Goal: Information Seeking & Learning: Find specific page/section

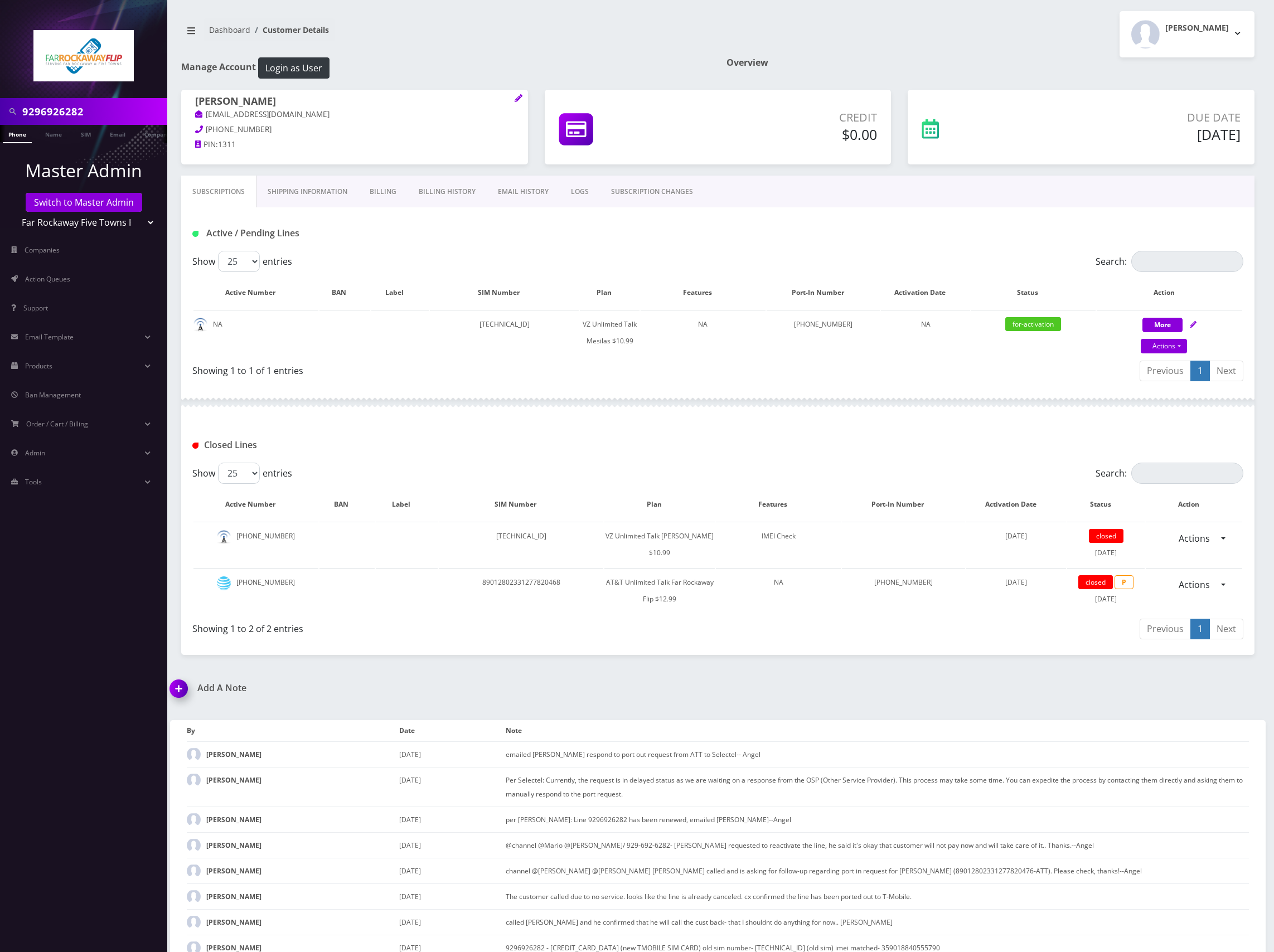
scroll to position [124, 0]
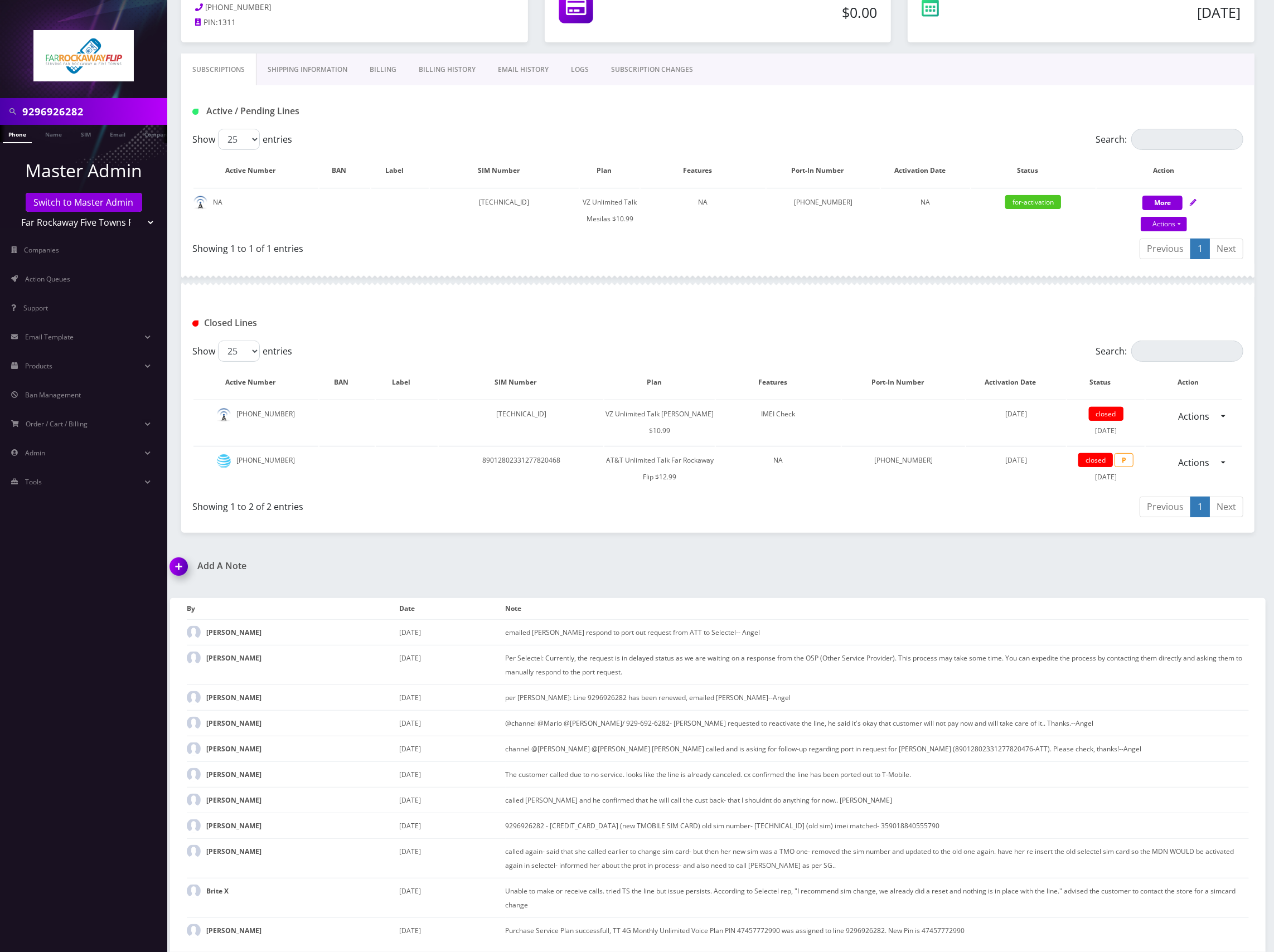
click at [101, 111] on input "9296926282" at bounding box center [93, 111] width 142 height 21
click at [52, 134] on link "Name" at bounding box center [53, 134] width 28 height 18
click at [58, 110] on input "9296926282" at bounding box center [93, 111] width 142 height 21
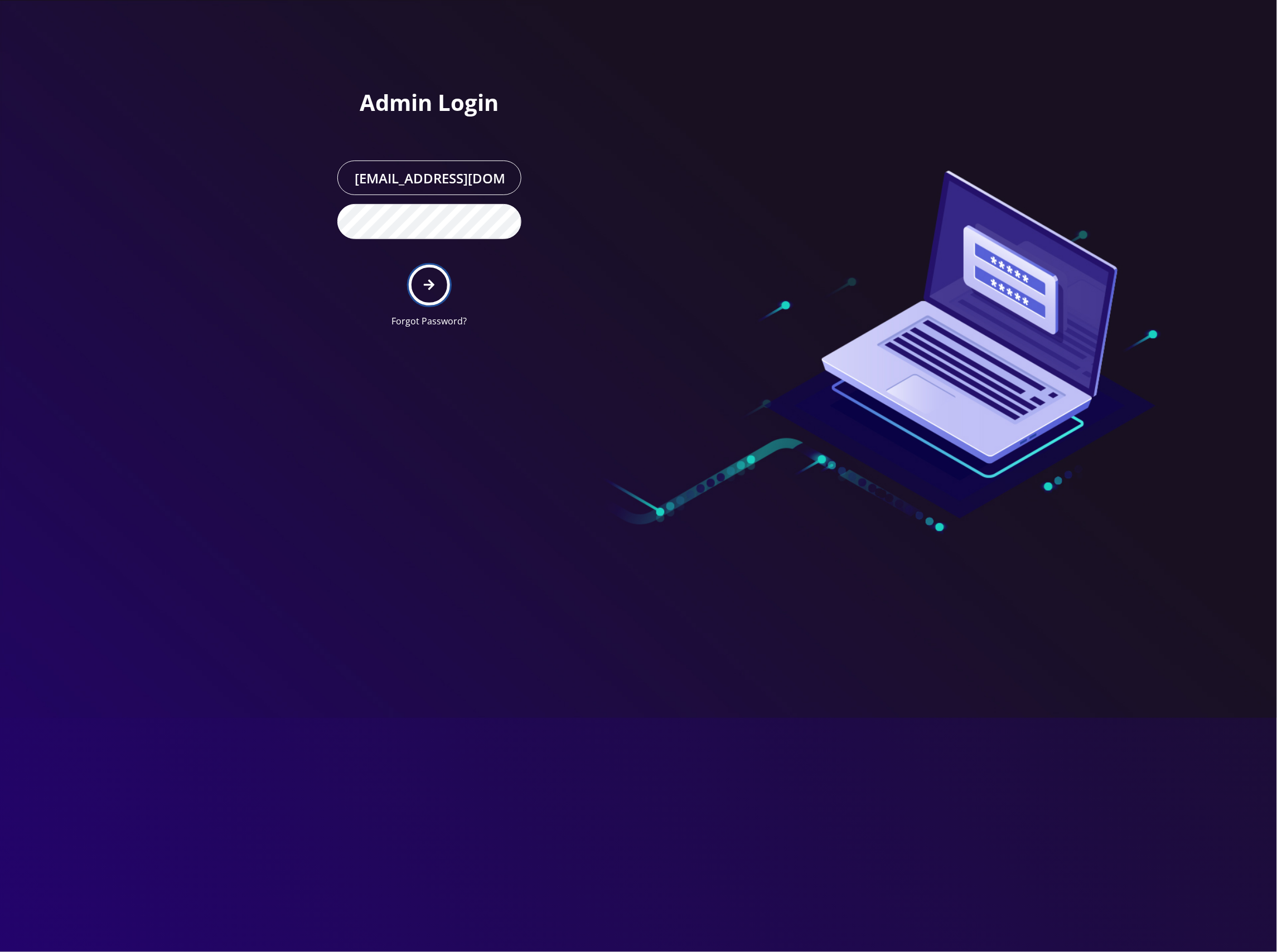
click at [431, 281] on icon "submit" at bounding box center [429, 285] width 11 height 11
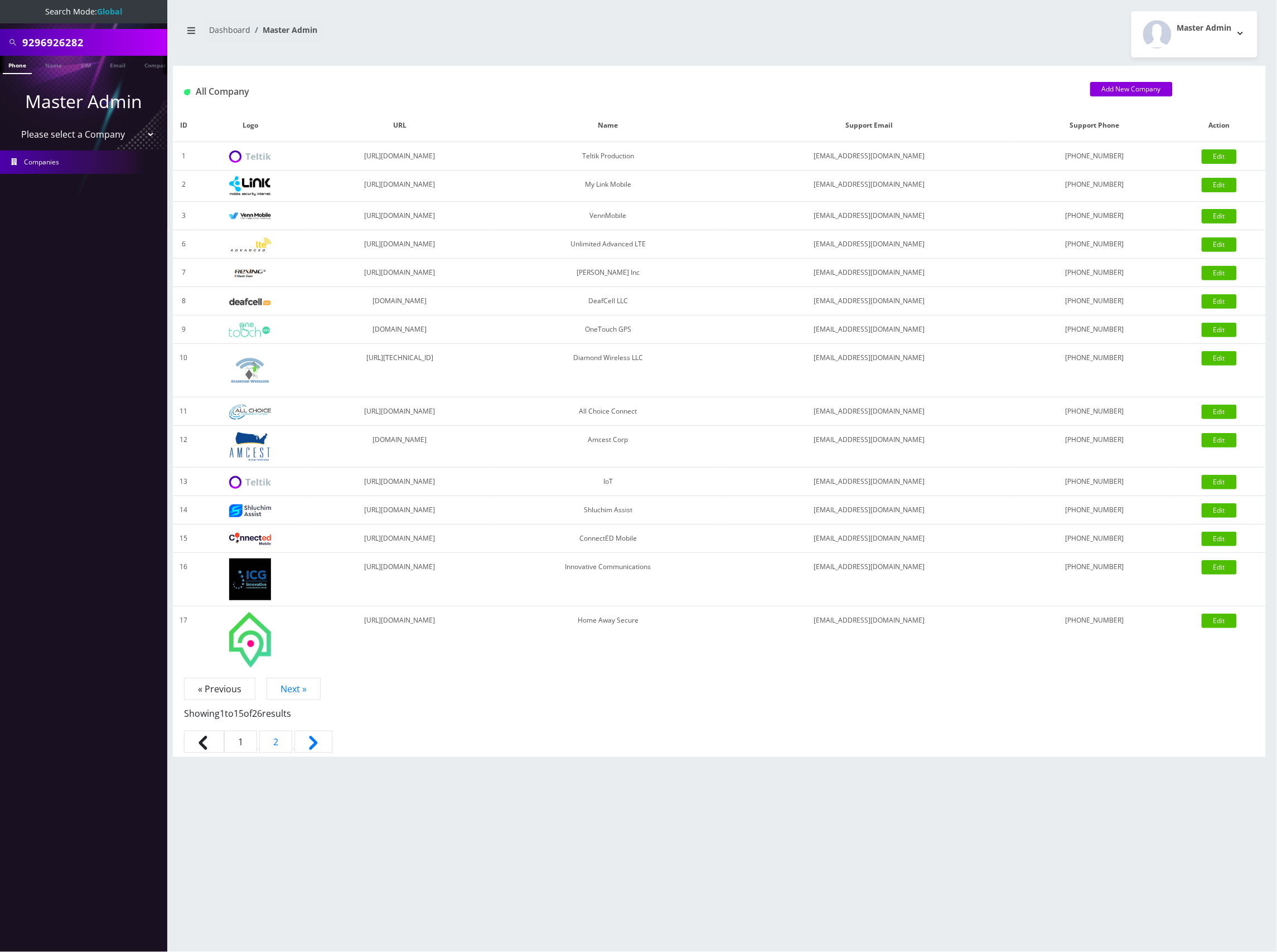
click at [66, 34] on input "9296926282" at bounding box center [93, 42] width 142 height 21
type input "[PERSON_NAME]"
click at [53, 63] on link "Name" at bounding box center [53, 65] width 28 height 18
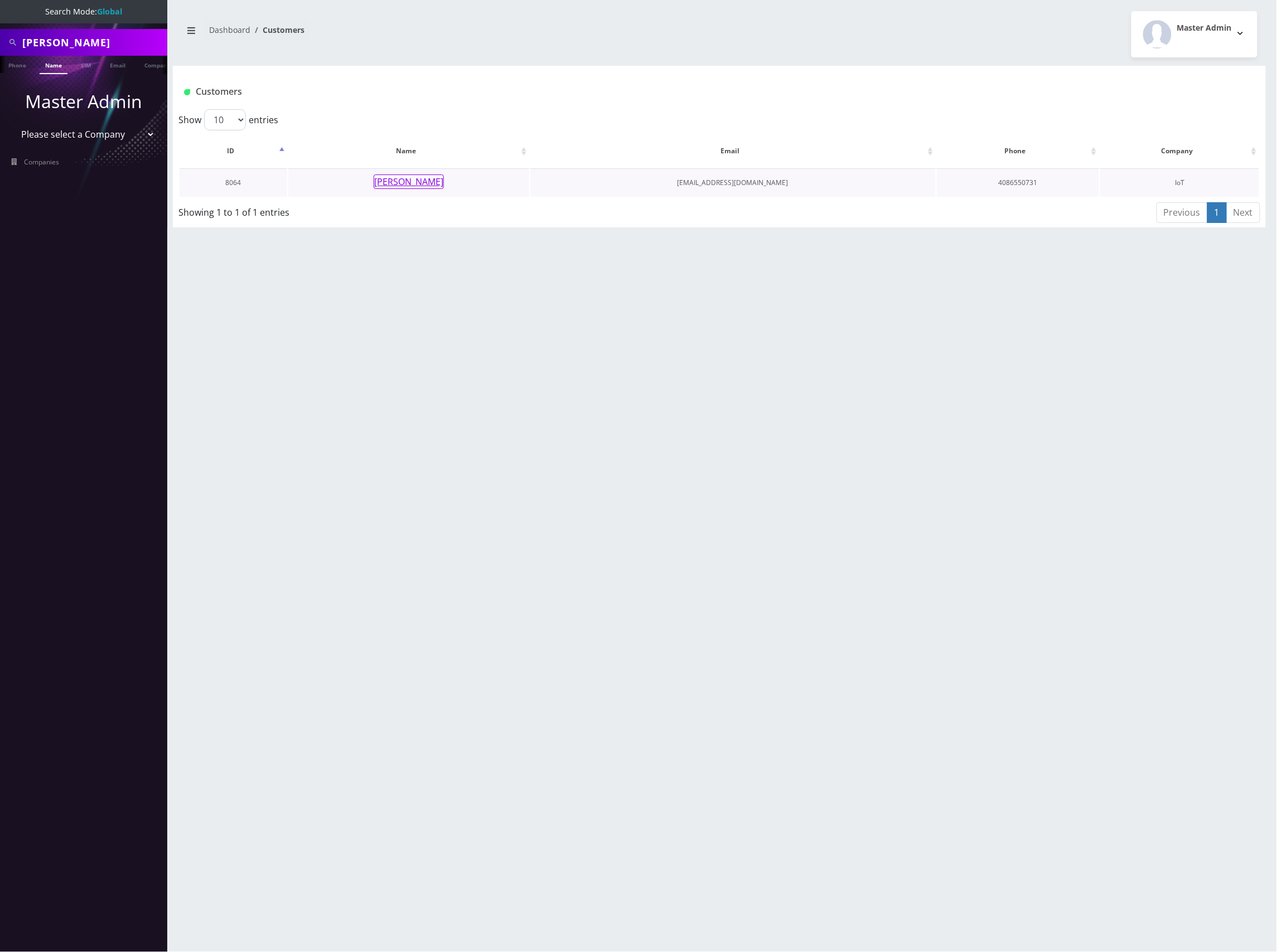
click at [399, 179] on button "[PERSON_NAME]" at bounding box center [409, 181] width 70 height 15
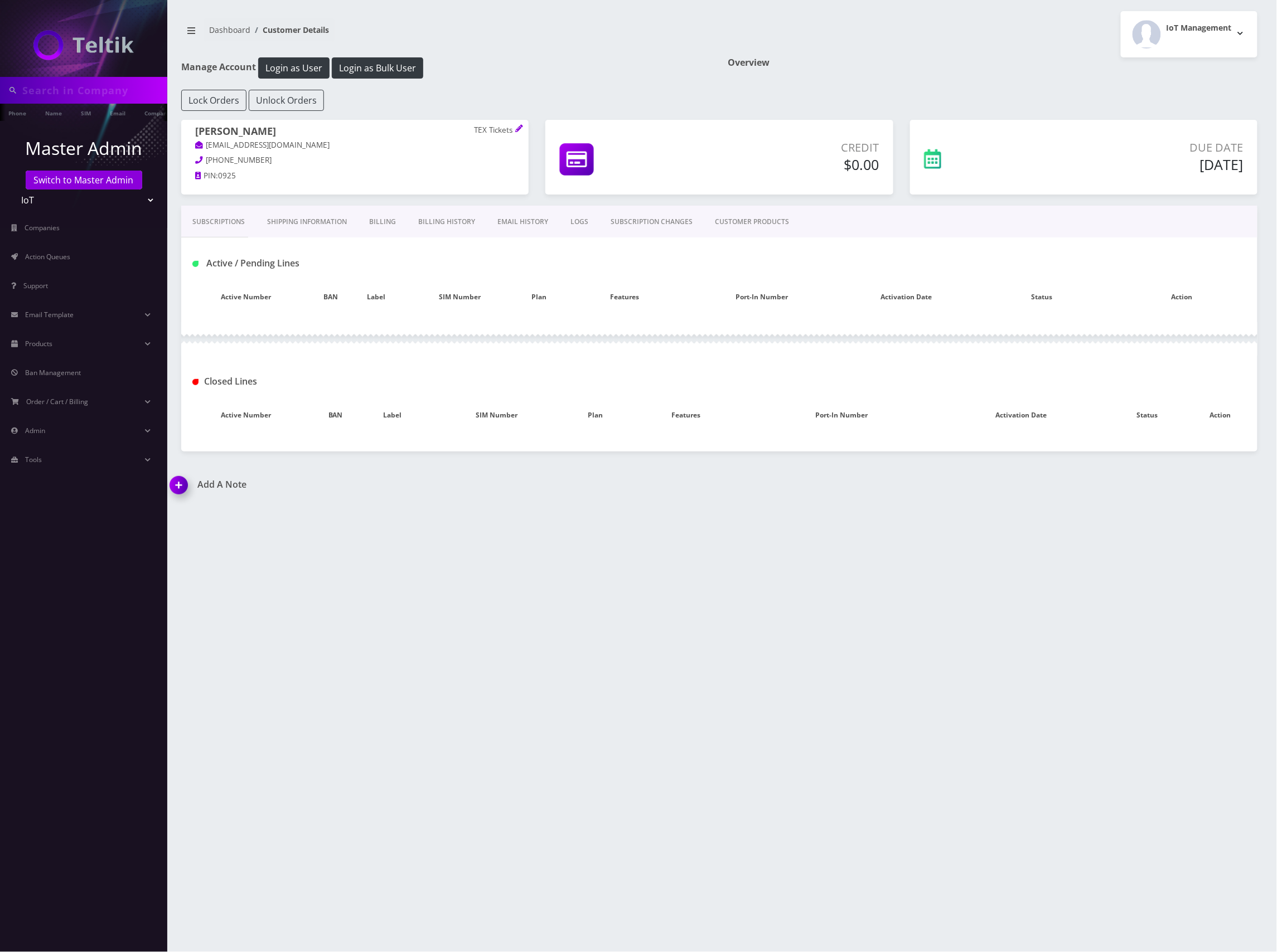
type input "[PERSON_NAME]"
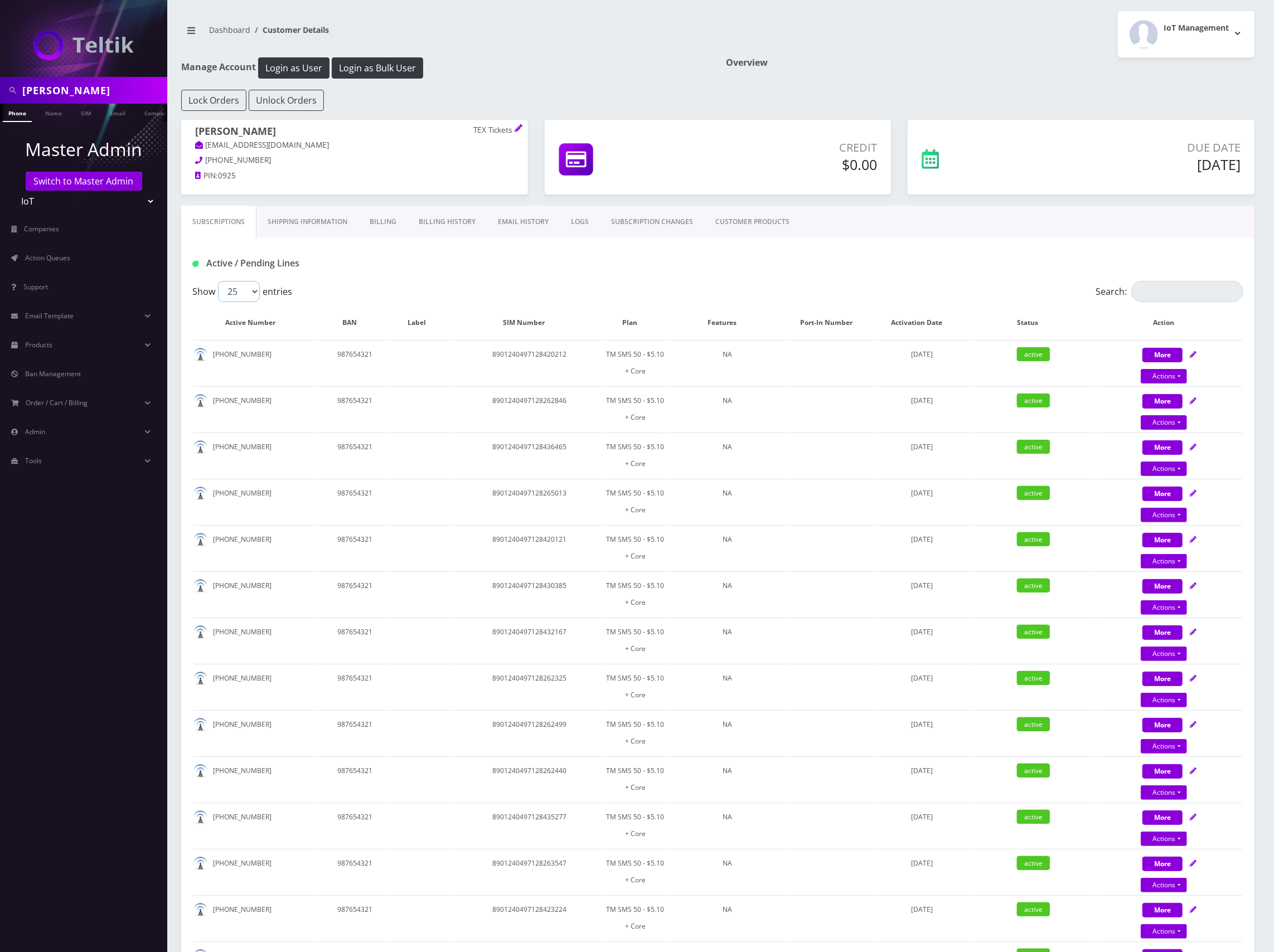
click at [245, 295] on select "25 50 100 250 500" at bounding box center [239, 292] width 42 height 21
select select "100"
click at [218, 282] on select "25 50 100 250 500" at bounding box center [239, 292] width 42 height 21
click at [790, 254] on div "Active / Pending Lines" at bounding box center [718, 259] width 1073 height 43
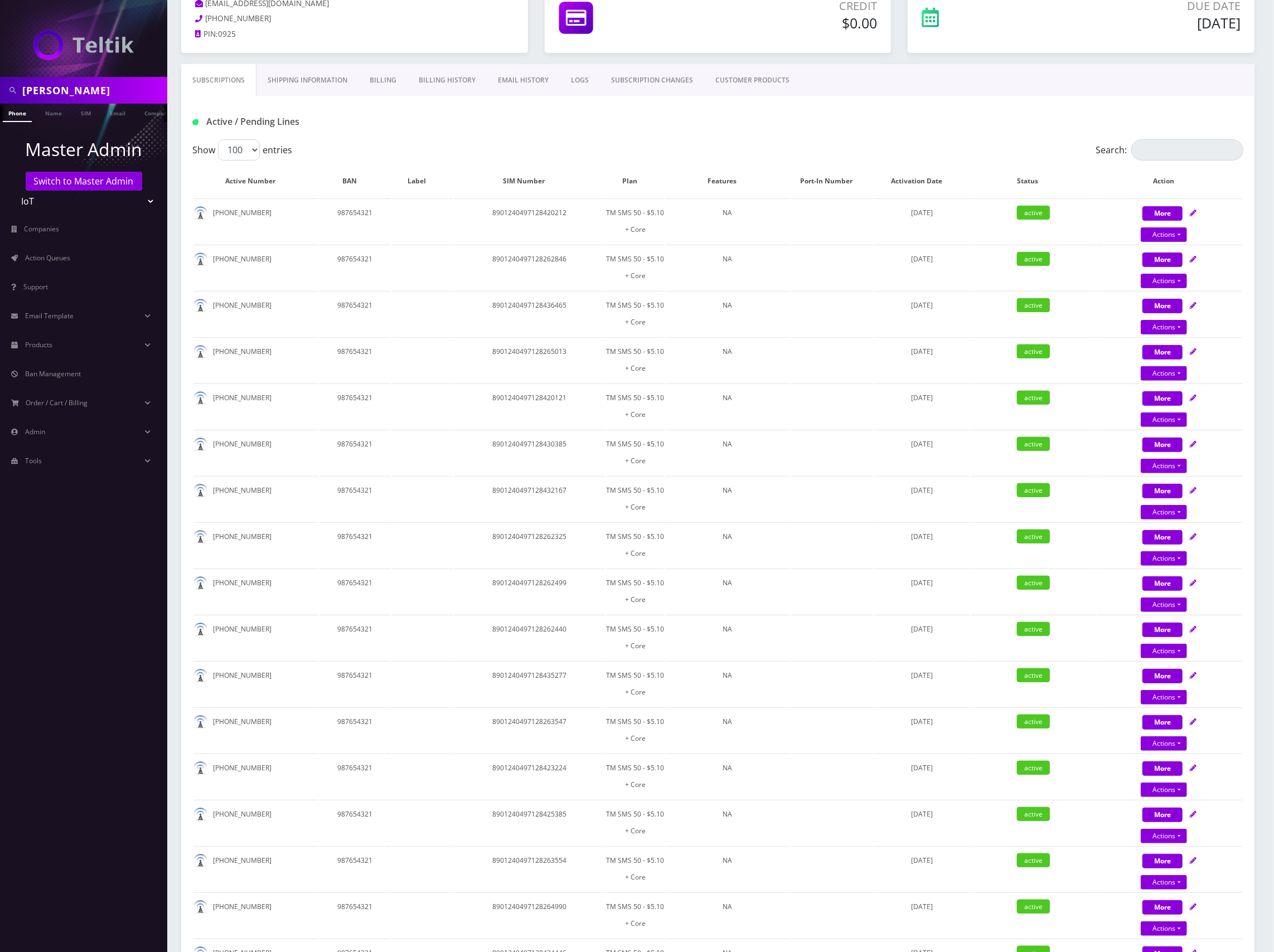
scroll to position [28, 0]
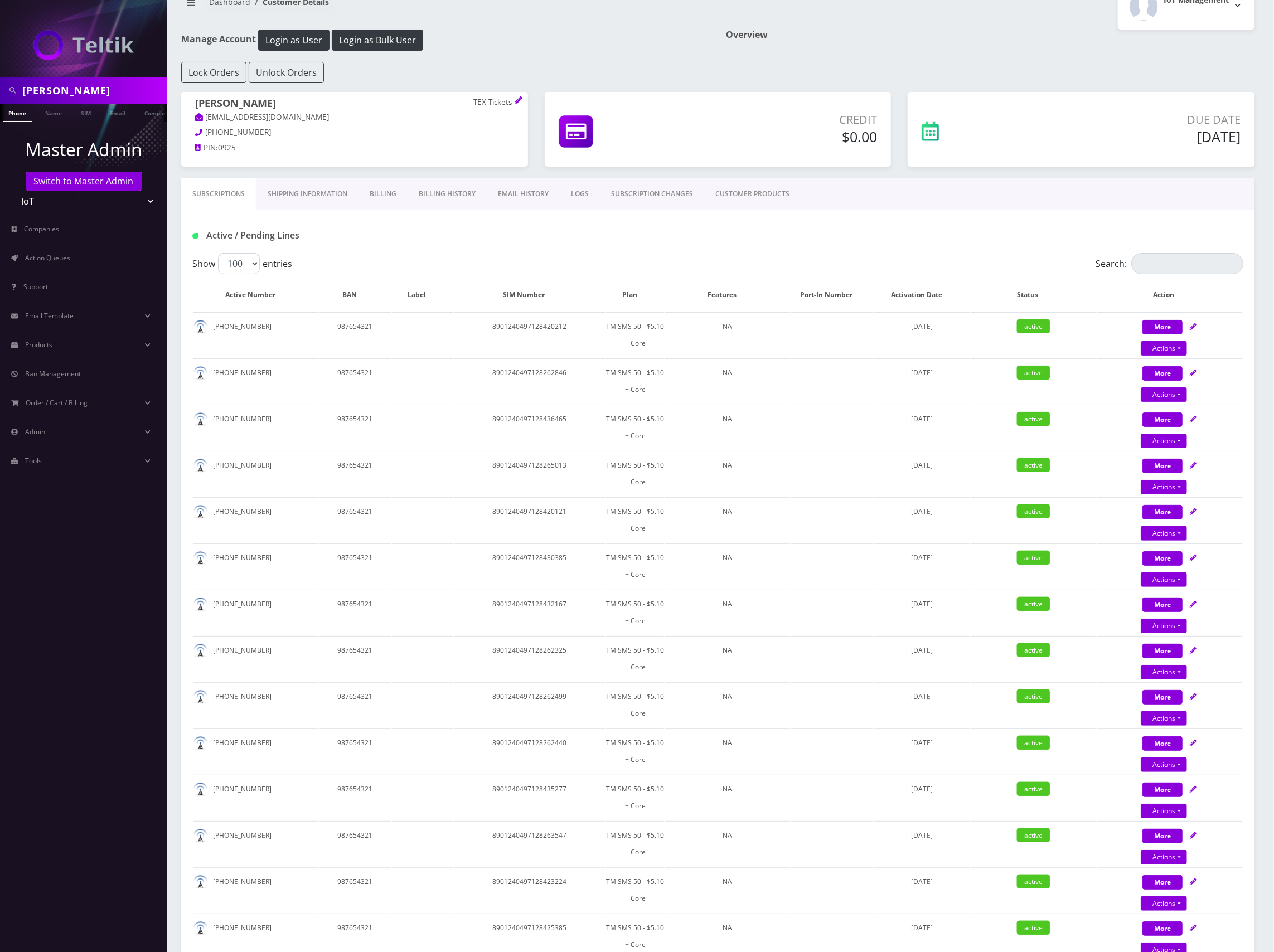
click at [986, 245] on div "Active / Pending Lines" at bounding box center [718, 235] width 1068 height 18
